Goal: Task Accomplishment & Management: Use online tool/utility

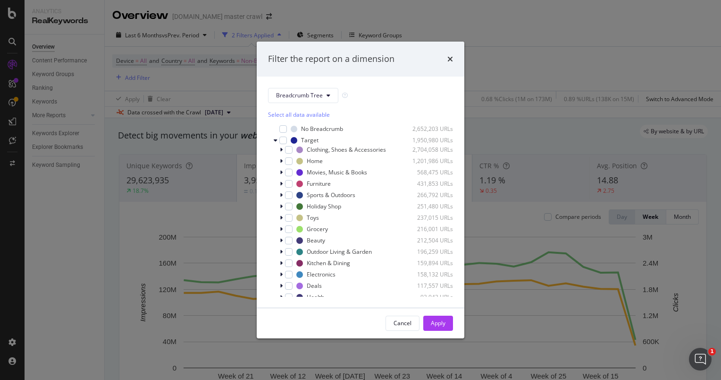
scroll to position [10, 0]
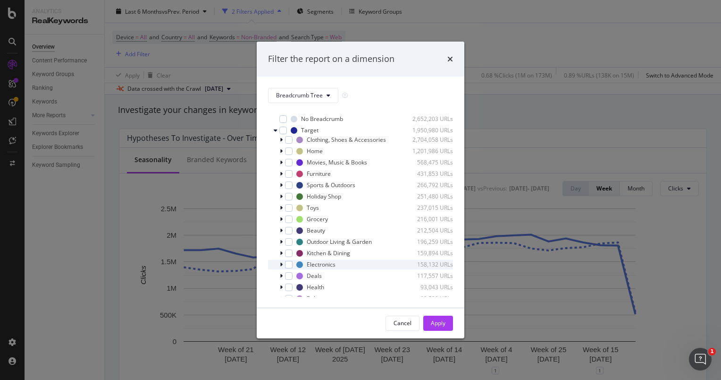
click at [282, 264] on icon "modal" at bounding box center [281, 265] width 3 height 6
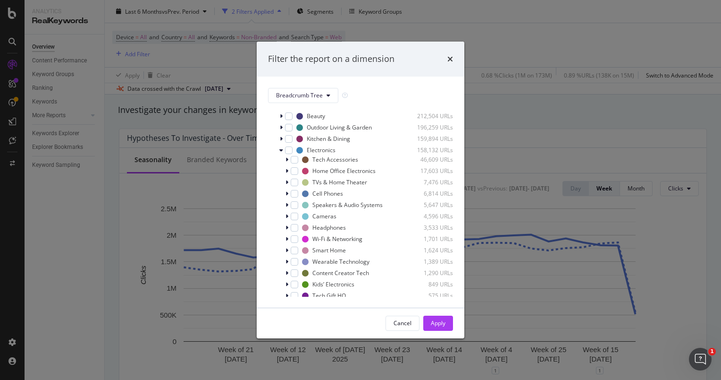
scroll to position [123, 0]
click at [287, 154] on div "modal" at bounding box center [289, 152] width 8 height 8
click at [441, 327] on div "Apply" at bounding box center [438, 323] width 15 height 8
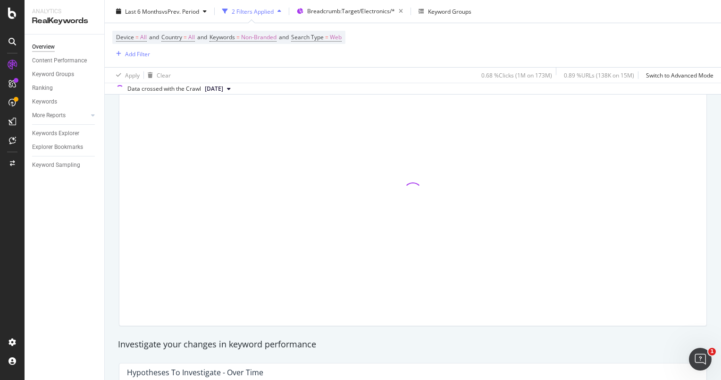
scroll to position [92, 0]
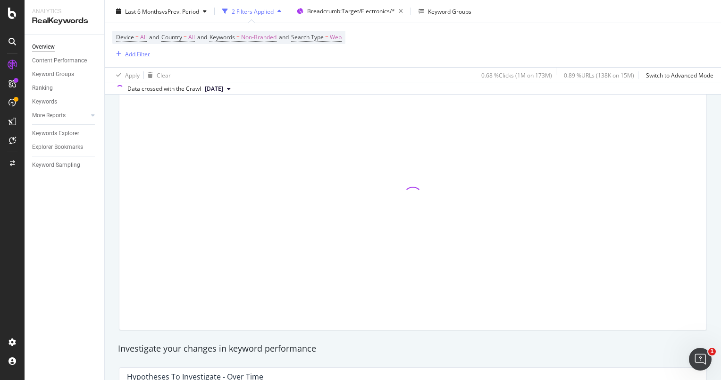
click at [136, 54] on div "Add Filter" at bounding box center [137, 54] width 25 height 8
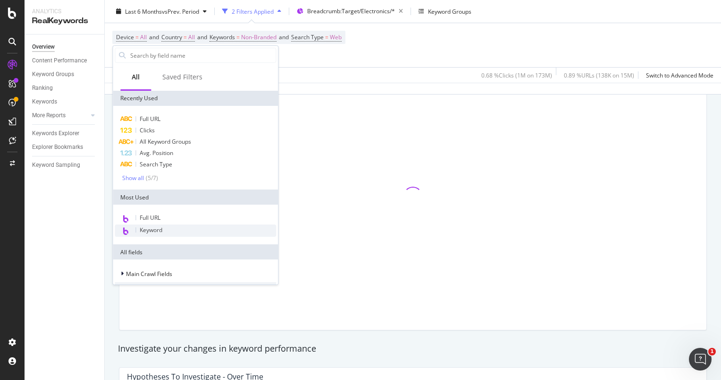
click at [168, 233] on div "Keyword" at bounding box center [195, 230] width 161 height 12
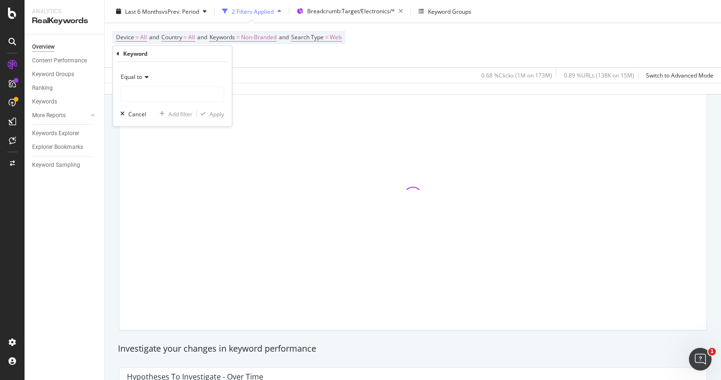
click at [146, 78] on icon at bounding box center [145, 77] width 7 height 6
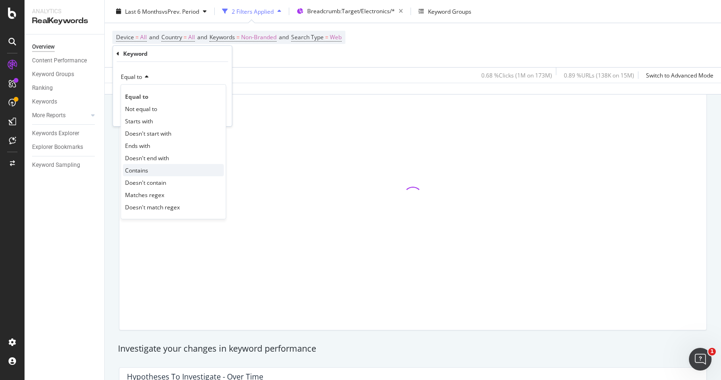
click at [153, 166] on div "Contains" at bounding box center [173, 170] width 101 height 12
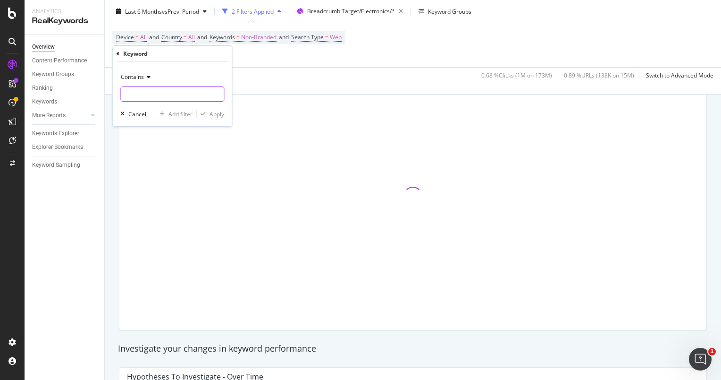
click at [161, 96] on input "text" at bounding box center [172, 93] width 103 height 15
type input "apple"
click at [216, 112] on div "Apply" at bounding box center [217, 114] width 15 height 8
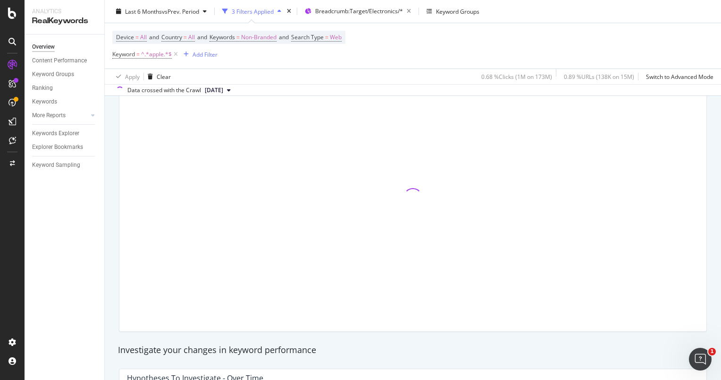
scroll to position [93, 0]
